Goal: Information Seeking & Learning: Learn about a topic

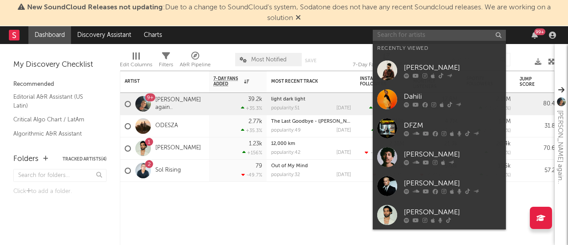
click at [391, 38] on input "text" at bounding box center [439, 35] width 133 height 11
click at [406, 181] on div "[PERSON_NAME]" at bounding box center [453, 183] width 98 height 11
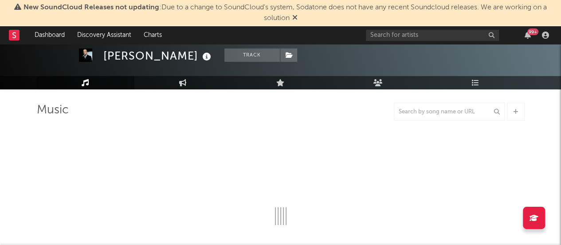
scroll to position [37, 0]
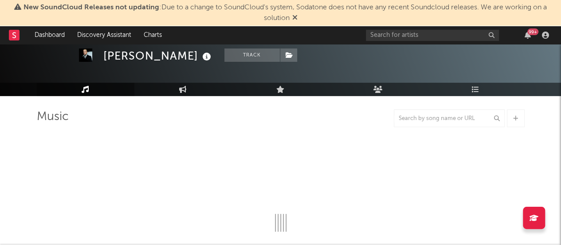
click at [293, 16] on icon at bounding box center [294, 17] width 5 height 7
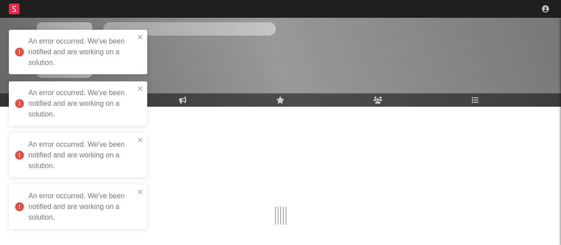
scroll to position [37, 0]
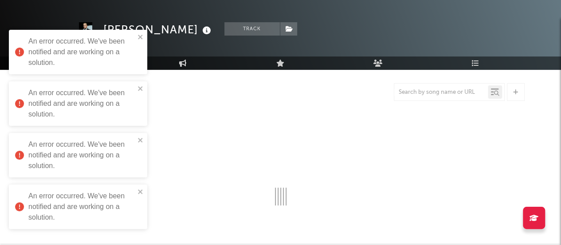
select select "6m"
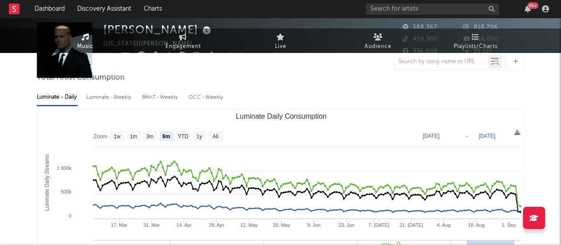
scroll to position [0, 0]
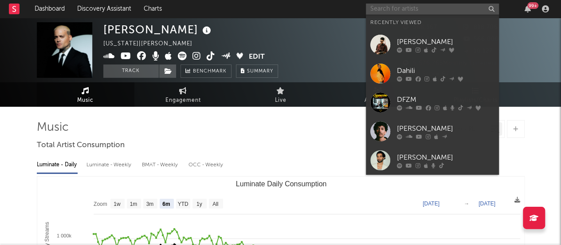
click at [405, 6] on input "text" at bounding box center [432, 9] width 133 height 11
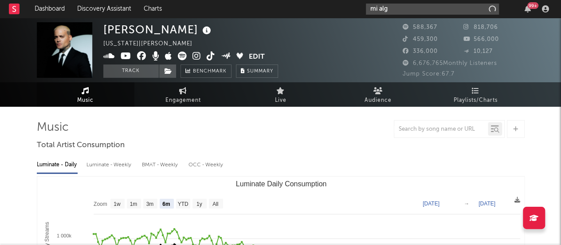
type input "mi algo"
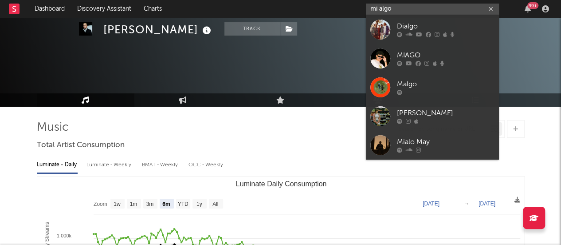
scroll to position [63, 0]
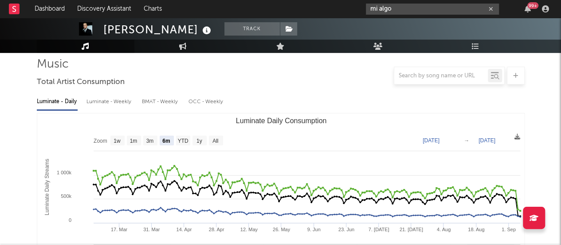
click at [492, 8] on icon "button" at bounding box center [491, 9] width 4 height 6
click at [453, 77] on input "text" at bounding box center [442, 75] width 94 height 7
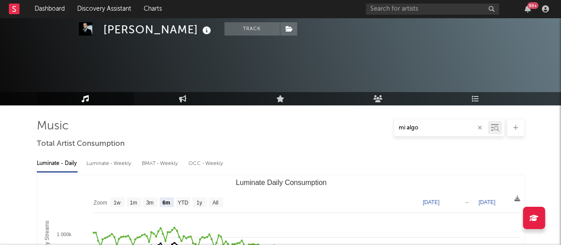
scroll to position [0, 0]
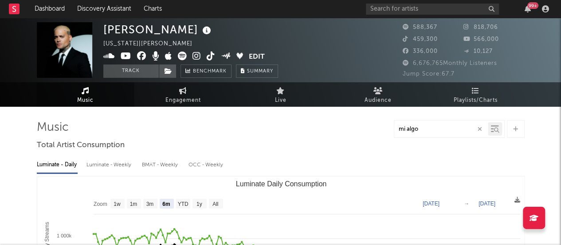
click at [438, 128] on input "mi algo" at bounding box center [442, 129] width 94 height 7
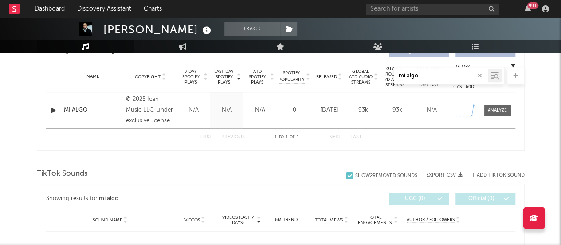
scroll to position [351, 0]
type input "mi algo"
click at [76, 111] on div "MI ALGO" at bounding box center [93, 110] width 58 height 9
click at [374, 147] on div "Showing results for mi algo Last Day Spotify Plays Copyright 7 Day Spotify Play…" at bounding box center [281, 93] width 488 height 114
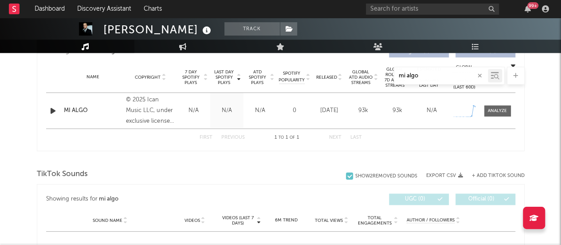
click at [419, 126] on div "Name MI ALGO Copyright © 2025 Ican Music LLC, under exclusive license to Warner…" at bounding box center [281, 111] width 470 height 36
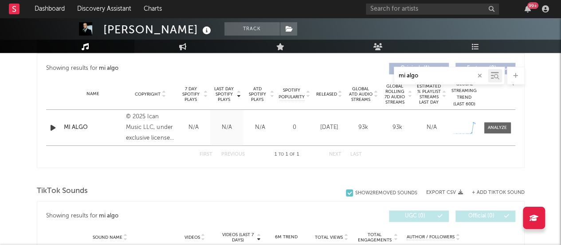
scroll to position [334, 0]
click at [495, 122] on span at bounding box center [498, 127] width 27 height 11
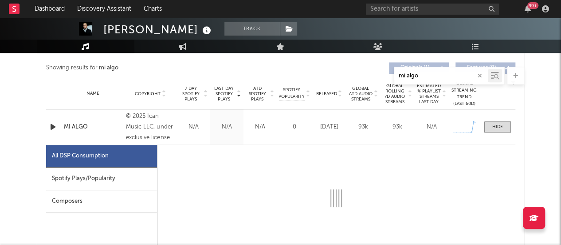
select select "1w"
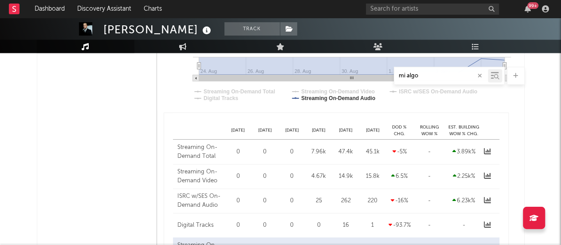
scroll to position [625, 0]
